Goal: Check status: Check status

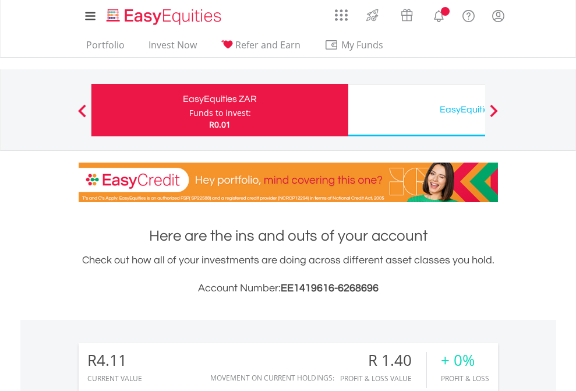
scroll to position [112, 183]
click at [189, 110] on div "Funds to invest:" at bounding box center [220, 113] width 62 height 12
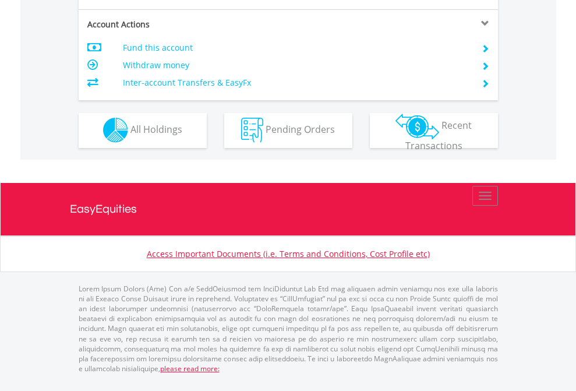
scroll to position [1089, 0]
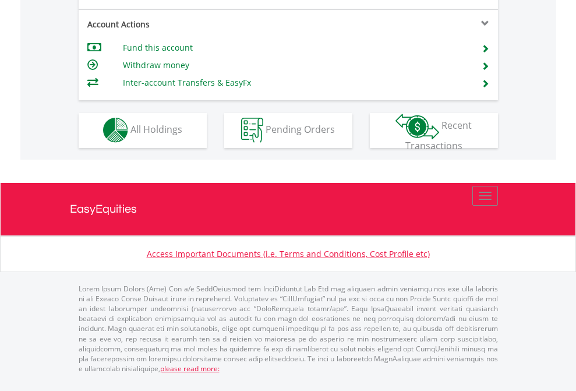
scroll to position [1089, 0]
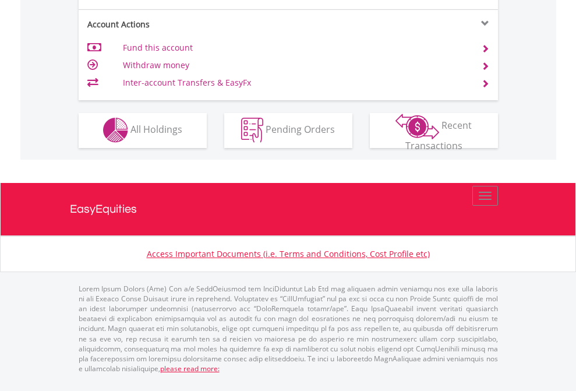
scroll to position [1089, 0]
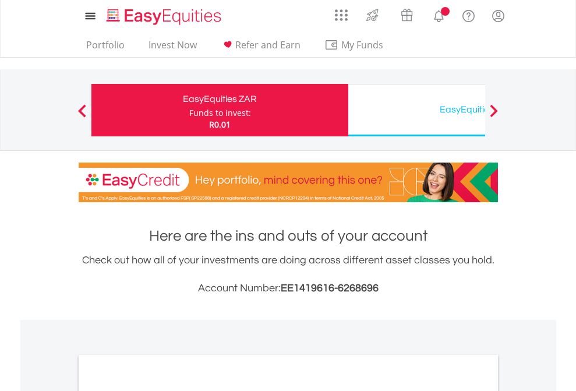
scroll to position [700, 0]
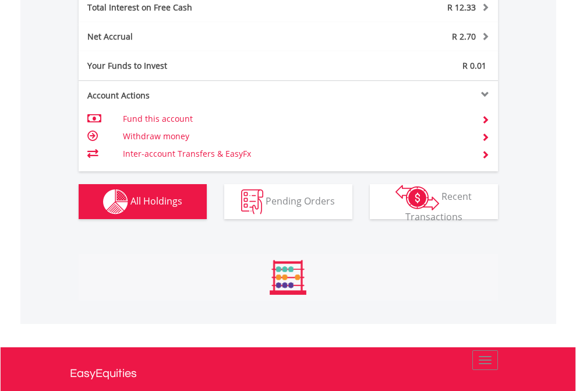
scroll to position [1342, 0]
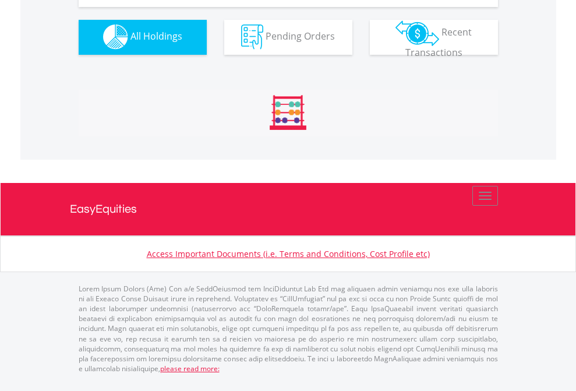
scroll to position [1153, 0]
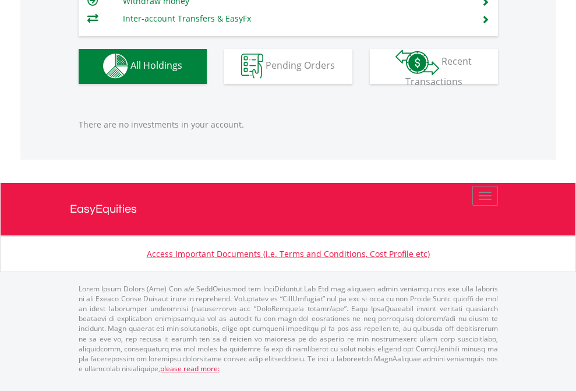
scroll to position [1153, 0]
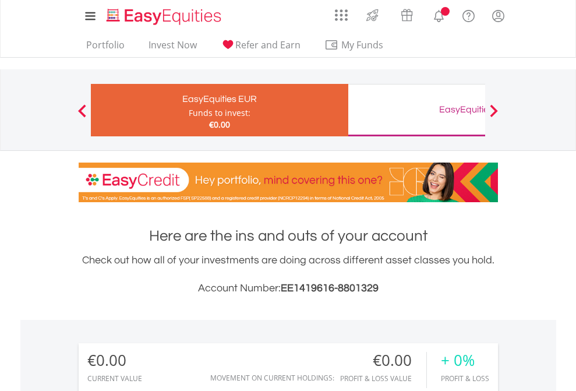
scroll to position [112, 183]
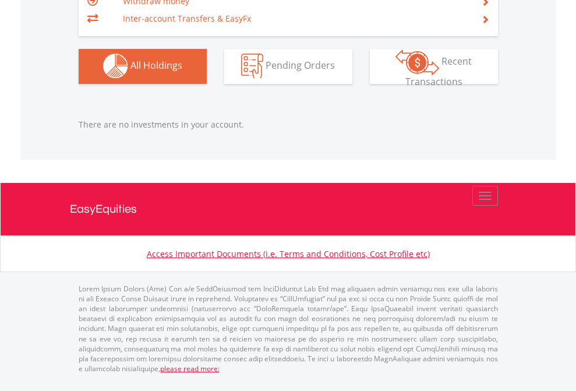
scroll to position [1153, 0]
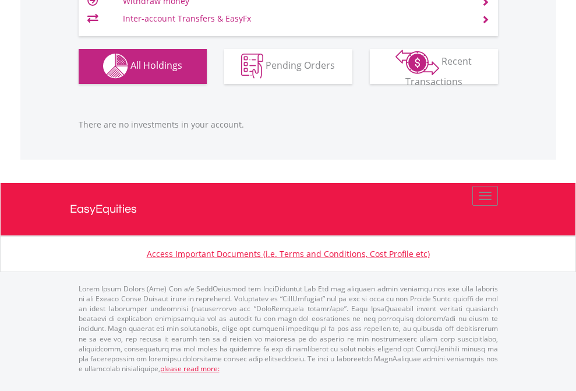
scroll to position [1153, 0]
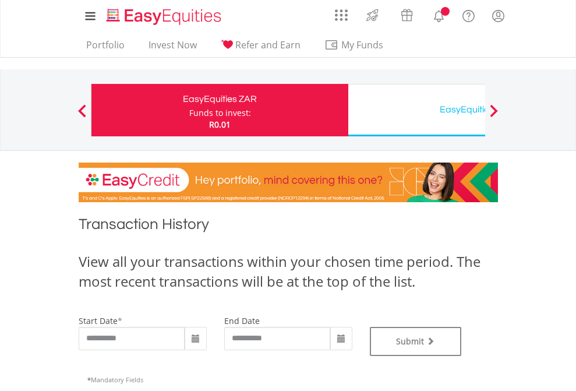
type input "**********"
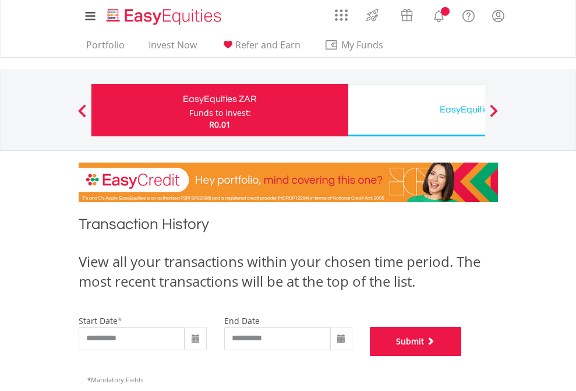
click at [462, 356] on button "Submit" at bounding box center [416, 341] width 92 height 29
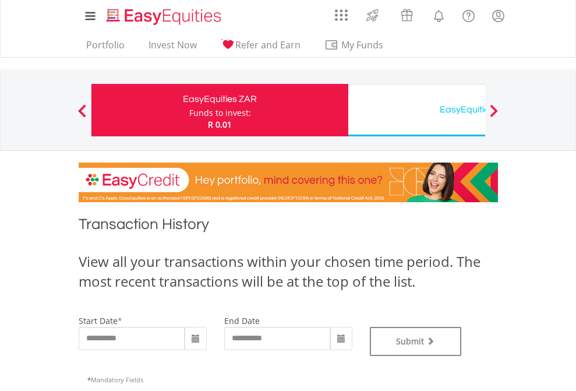
click at [417, 110] on div "EasyEquities USD" at bounding box center [476, 109] width 243 height 16
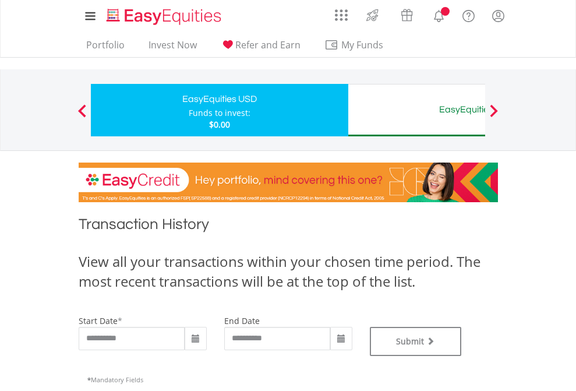
type input "**********"
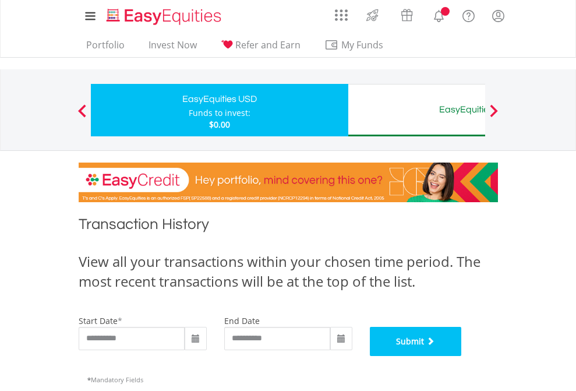
click at [462, 356] on button "Submit" at bounding box center [416, 341] width 92 height 29
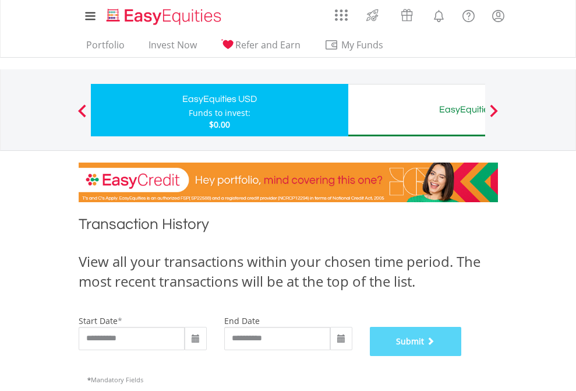
scroll to position [472, 0]
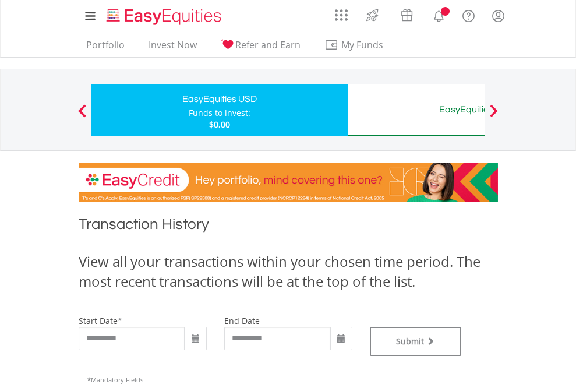
click at [417, 110] on div "EasyEquities AUD" at bounding box center [476, 109] width 243 height 16
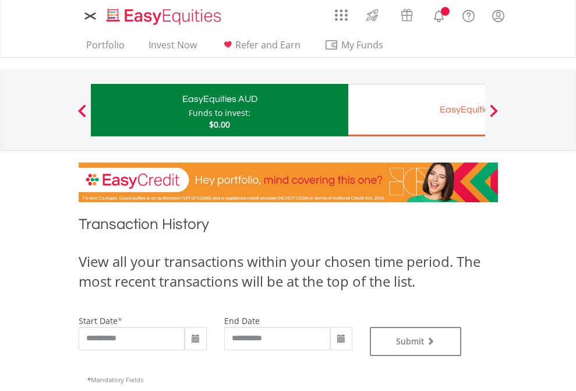
type input "**********"
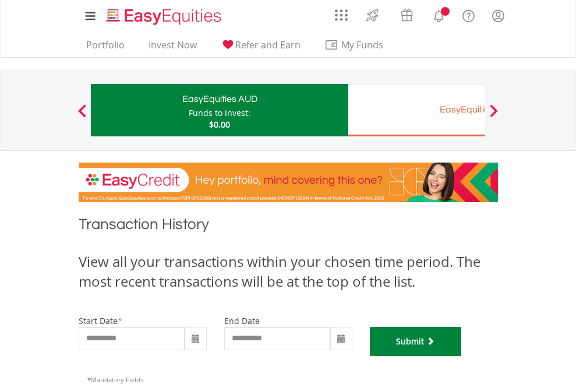
click at [462, 356] on button "Submit" at bounding box center [416, 341] width 92 height 29
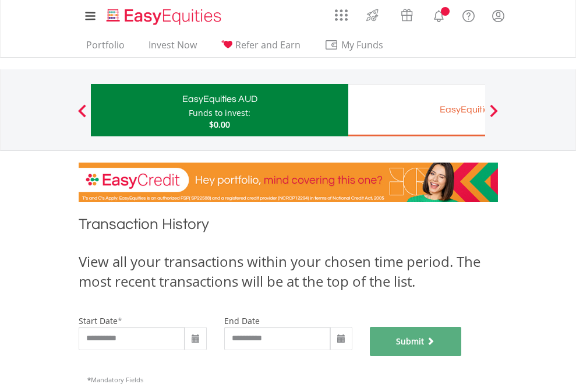
scroll to position [472, 0]
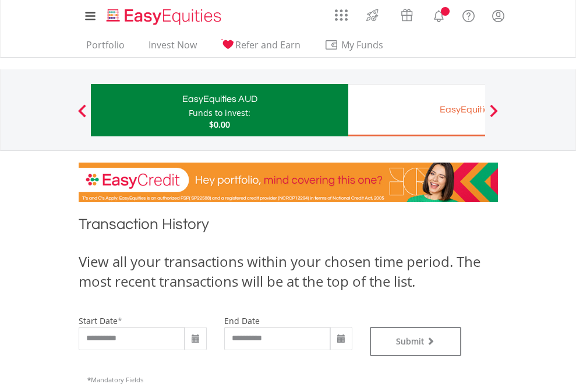
click at [417, 110] on div "EasyEquities EUR" at bounding box center [476, 109] width 243 height 16
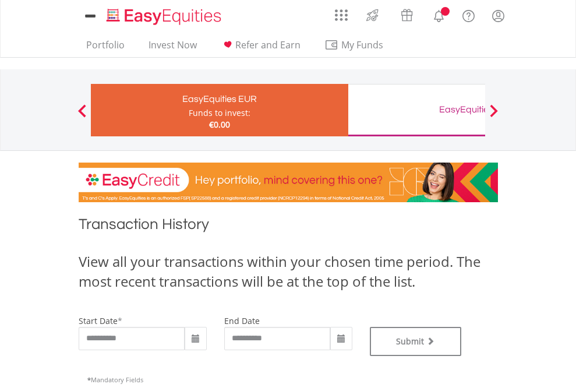
type input "**********"
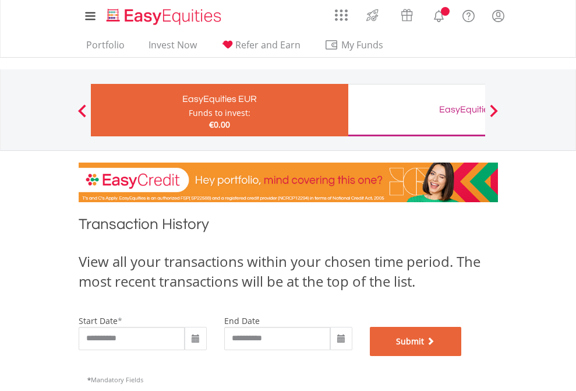
click at [462, 356] on button "Submit" at bounding box center [416, 341] width 92 height 29
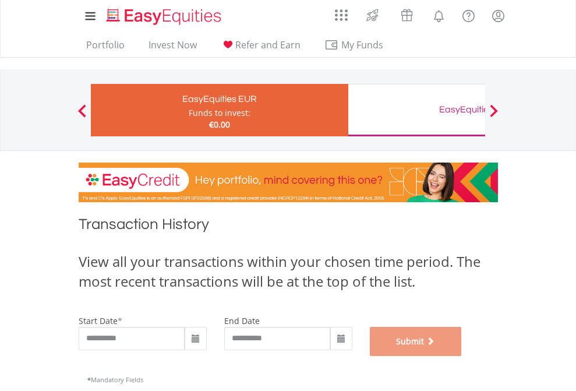
scroll to position [472, 0]
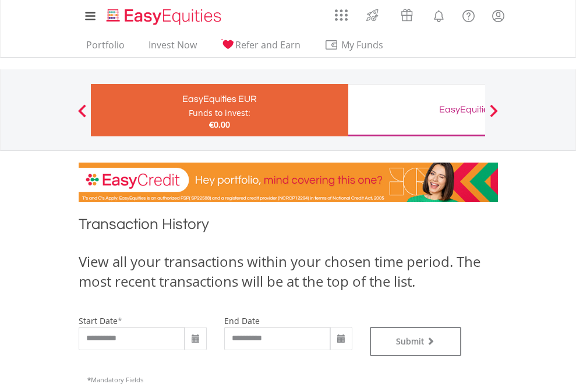
click at [417, 110] on div "EasyEquities GBP" at bounding box center [476, 109] width 243 height 16
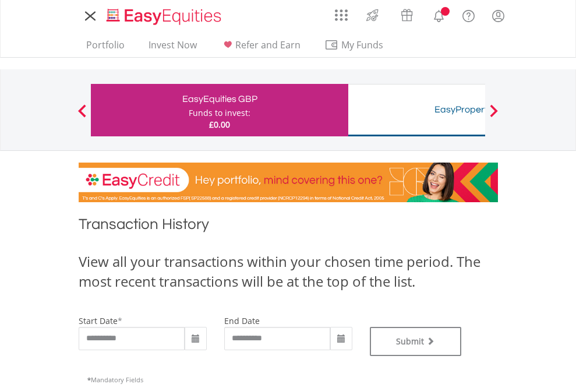
type input "**********"
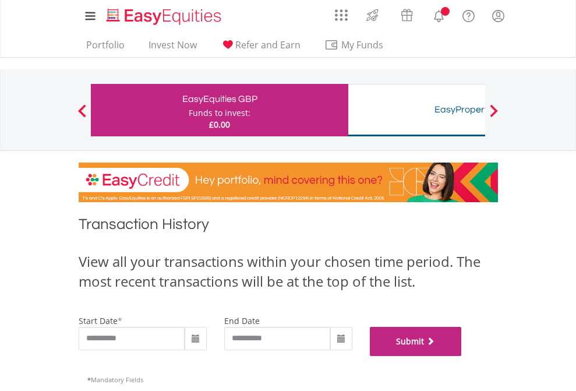
click at [462, 356] on button "Submit" at bounding box center [416, 341] width 92 height 29
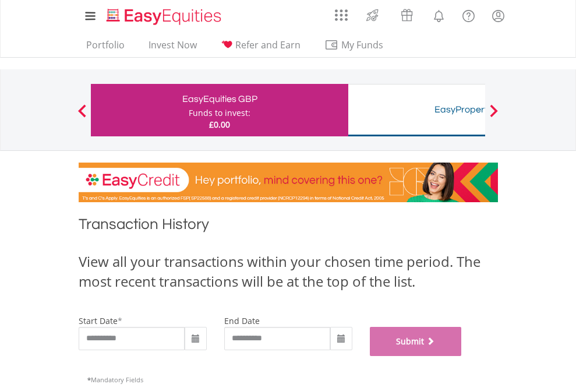
scroll to position [472, 0]
